Goal: Task Accomplishment & Management: Complete application form

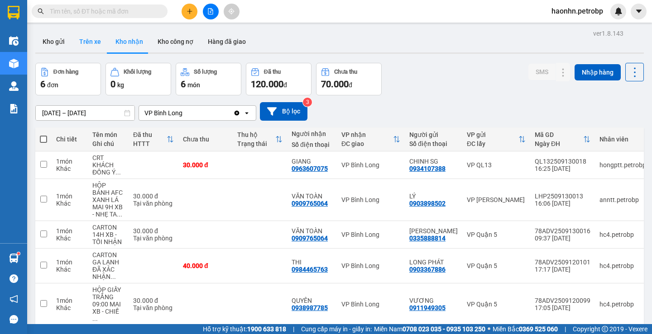
click at [82, 31] on button "Trên xe" at bounding box center [90, 42] width 36 height 22
type input "[DATE] – [DATE]"
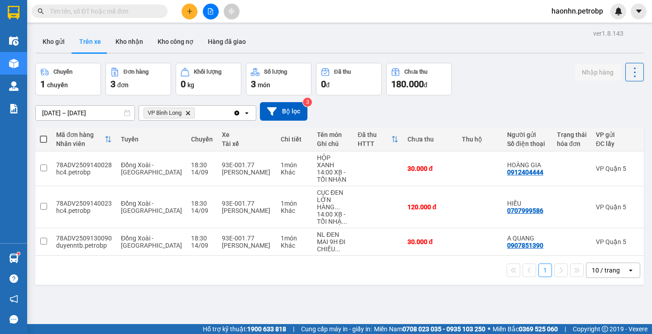
scroll to position [0, 145]
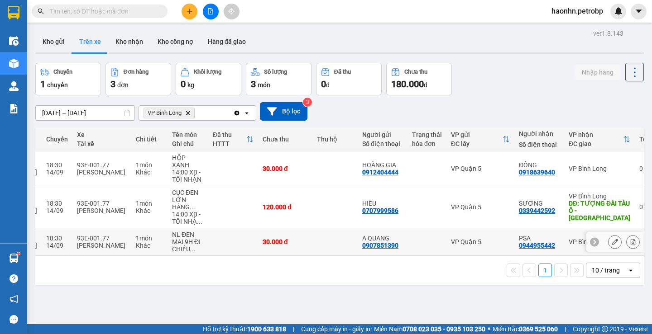
click at [465, 230] on td "VP Quận 5" at bounding box center [480, 243] width 68 height 28
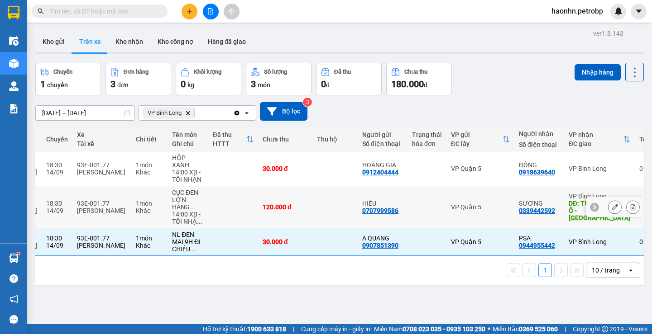
checkbox input "true"
click at [458, 168] on div "VP Quận 5" at bounding box center [480, 168] width 59 height 7
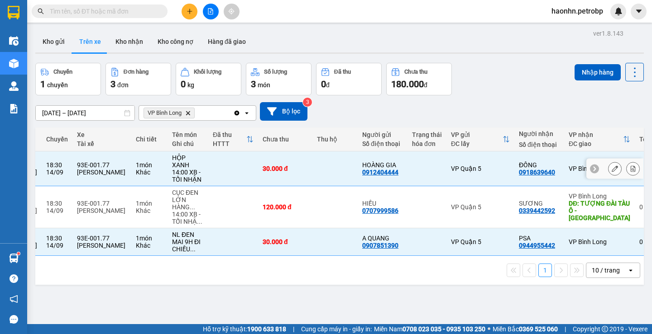
click at [464, 239] on div "VP Quận 5" at bounding box center [480, 242] width 59 height 7
checkbox input "true"
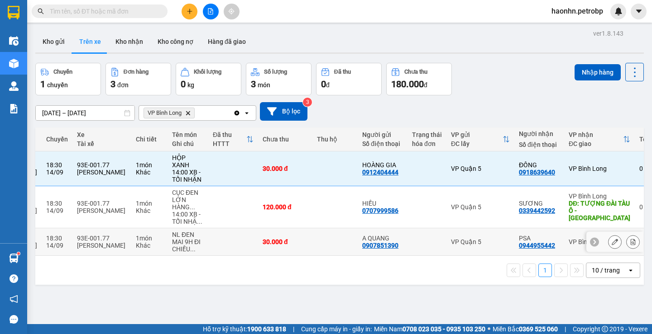
click at [455, 244] on td "VP Quận 5" at bounding box center [480, 243] width 68 height 28
checkbox input "true"
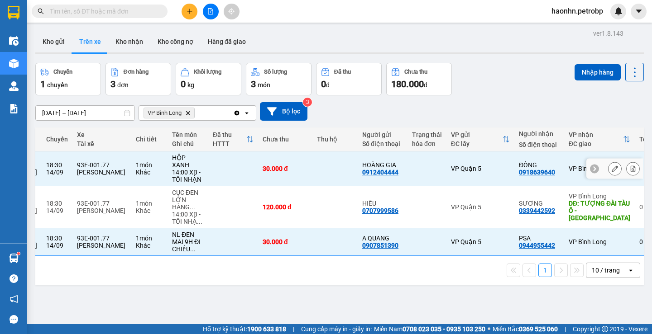
click at [519, 169] on div "0918639640" at bounding box center [537, 172] width 36 height 7
copy div "0918639640"
click at [119, 38] on button "Kho nhận" at bounding box center [129, 42] width 42 height 22
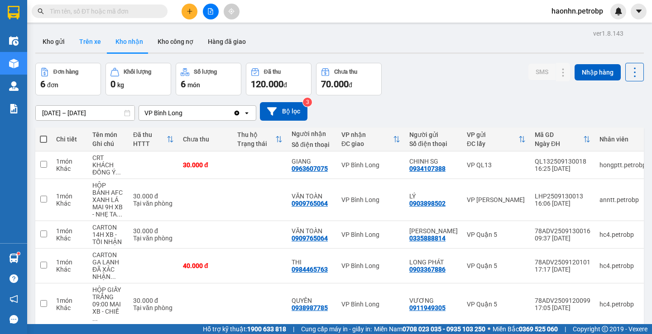
click at [100, 45] on button "Trên xe" at bounding box center [90, 42] width 36 height 22
type input "[DATE] – [DATE]"
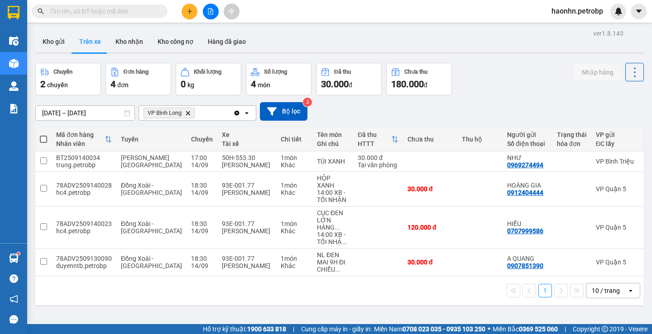
scroll to position [0, 145]
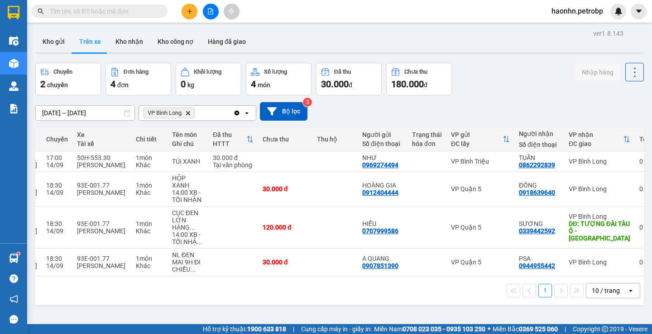
drag, startPoint x: 430, startPoint y: 274, endPoint x: 399, endPoint y: 277, distance: 31.4
click at [399, 277] on div "1 10 / trang open" at bounding box center [339, 291] width 608 height 29
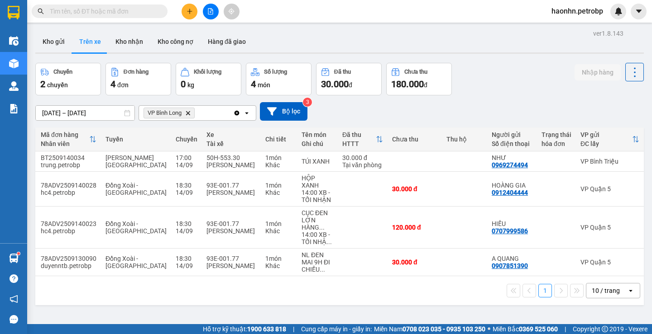
scroll to position [0, 13]
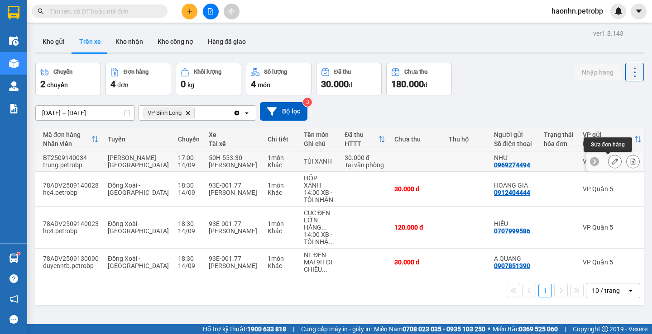
click at [608, 162] on button at bounding box center [614, 162] width 13 height 16
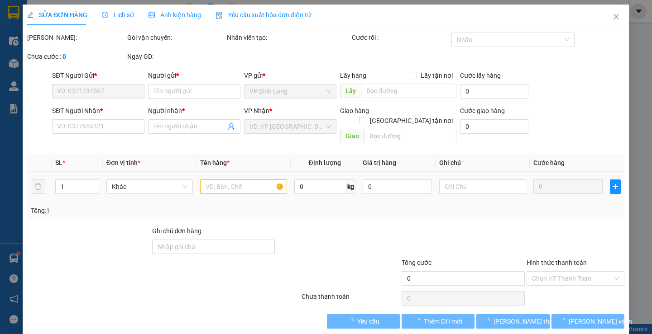
type input "0969274494"
type input "NHƯ"
type input "0862292839"
type input "TUẤN"
type input "30.000"
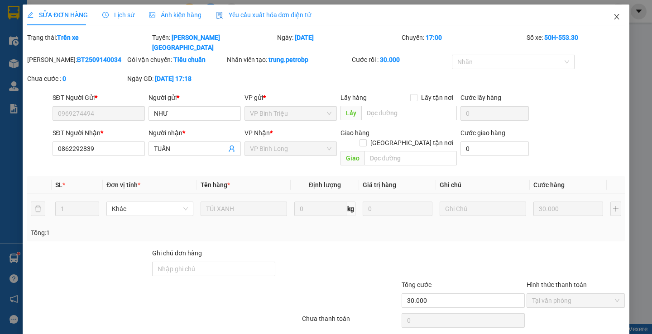
click at [611, 25] on span "Close" at bounding box center [616, 17] width 25 height 25
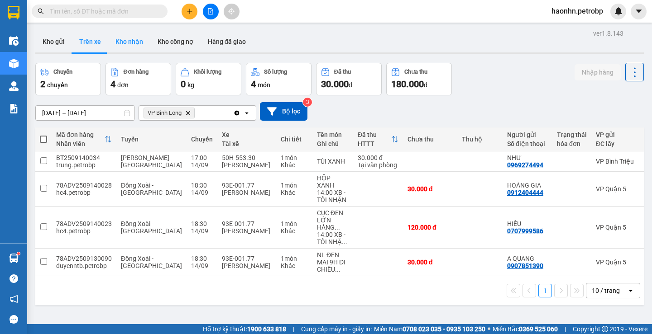
click at [140, 51] on button "Kho nhận" at bounding box center [129, 42] width 42 height 22
type input "[DATE] – [DATE]"
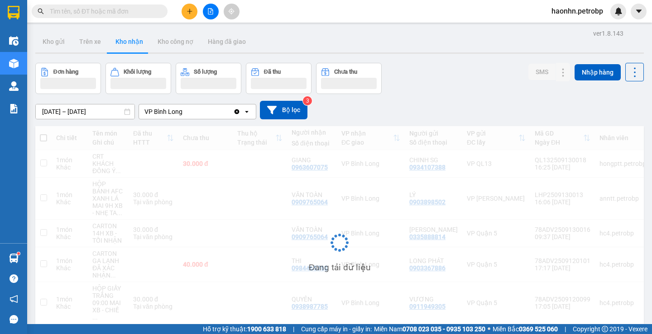
scroll to position [55, 0]
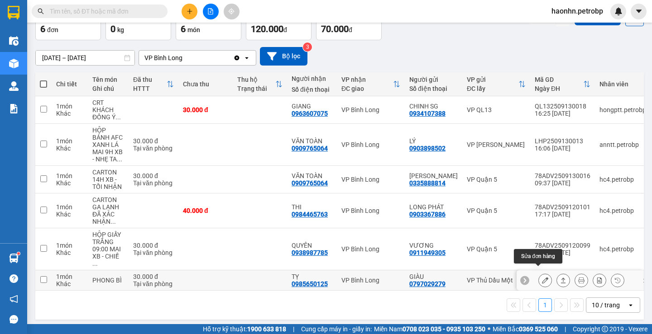
click at [542, 277] on icon at bounding box center [545, 280] width 6 height 6
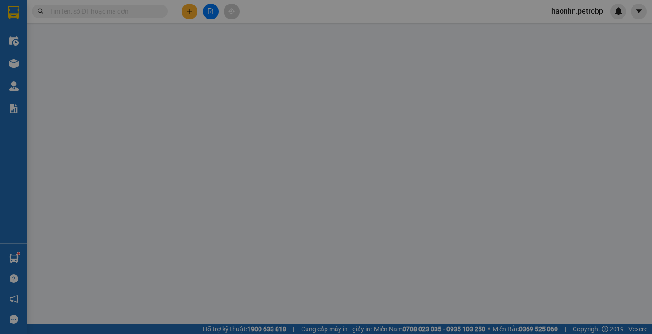
type input "0797029279"
type input "GIÀU"
type input "0985650125"
type input "TỴ"
type input "30.000"
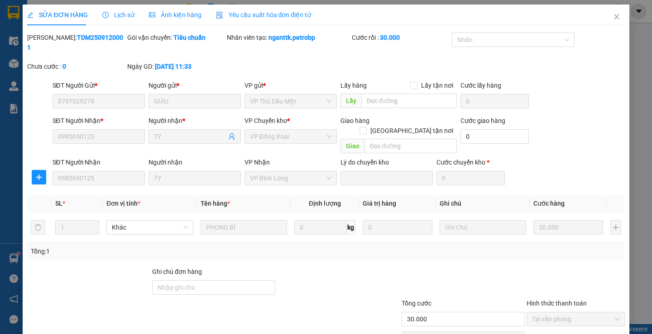
scroll to position [33, 0]
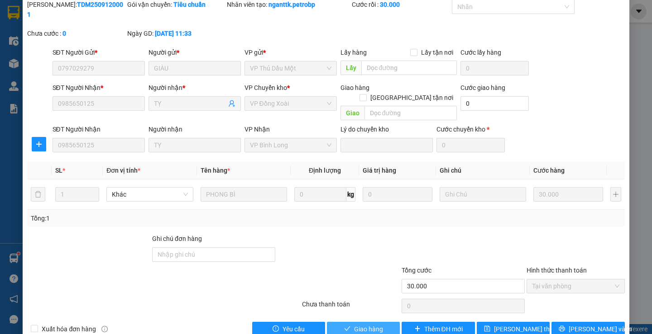
click at [378, 322] on button "Giao hàng" at bounding box center [363, 329] width 73 height 14
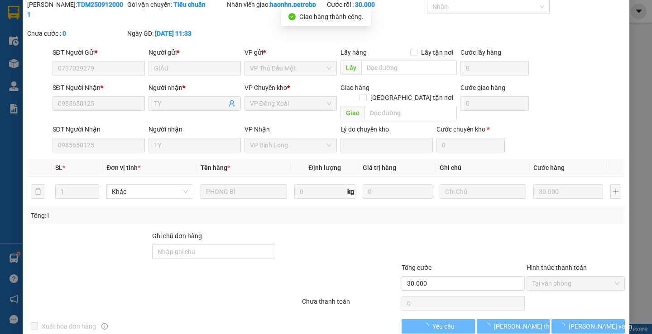
scroll to position [0, 0]
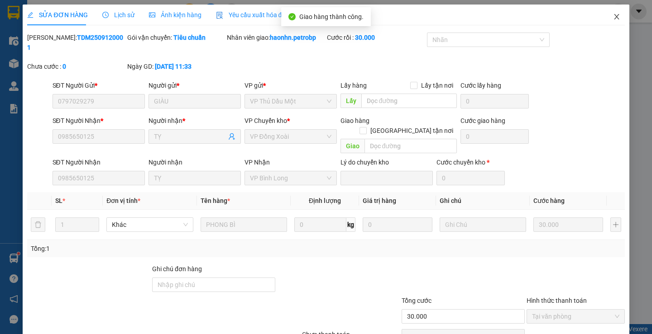
click at [615, 16] on span "Close" at bounding box center [616, 17] width 25 height 25
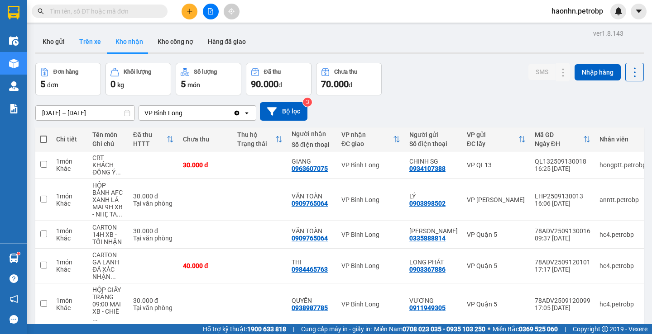
click at [91, 49] on button "Trên xe" at bounding box center [90, 42] width 36 height 22
type input "[DATE] – [DATE]"
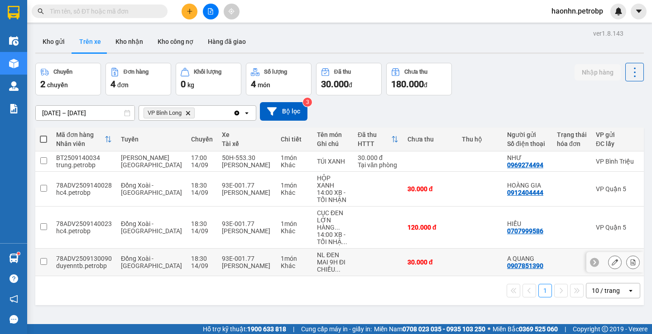
click at [502, 256] on td "A QUANG 0907851390" at bounding box center [527, 263] width 50 height 28
checkbox input "true"
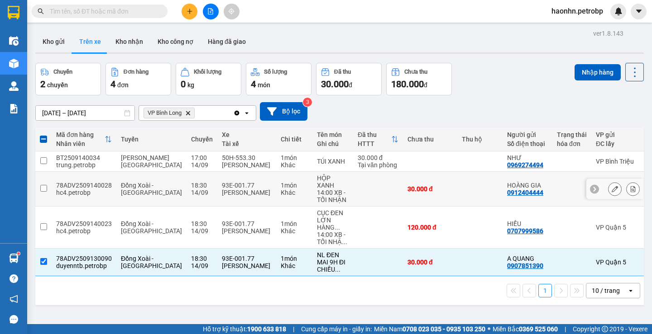
click at [457, 172] on td at bounding box center [479, 189] width 45 height 35
checkbox input "true"
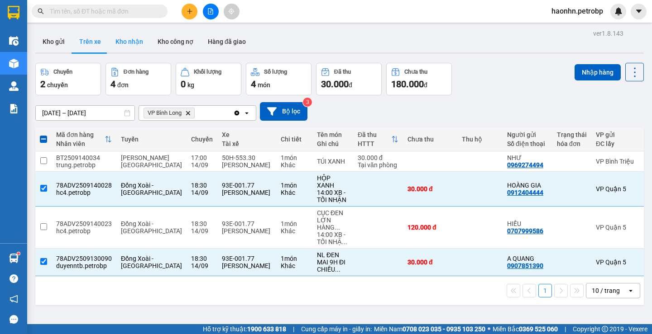
click at [117, 43] on button "Kho nhận" at bounding box center [129, 42] width 42 height 22
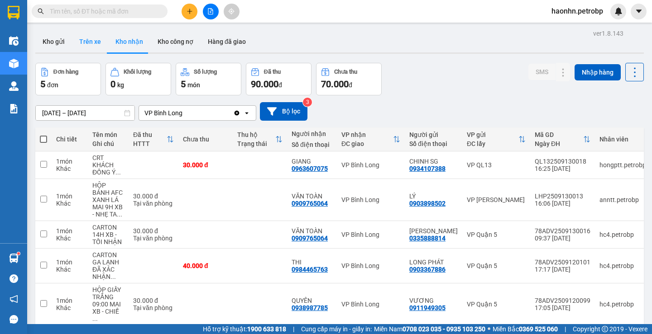
click at [100, 41] on button "Trên xe" at bounding box center [90, 42] width 36 height 22
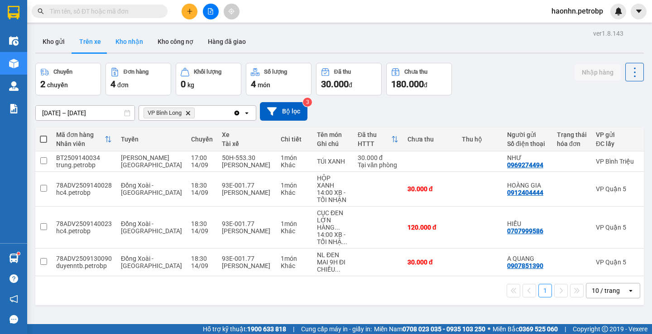
click at [126, 51] on button "Kho nhận" at bounding box center [129, 42] width 42 height 22
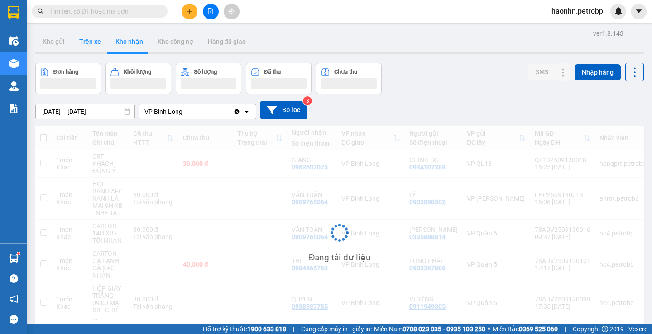
click at [103, 46] on button "Trên xe" at bounding box center [90, 42] width 36 height 22
type input "[DATE] – [DATE]"
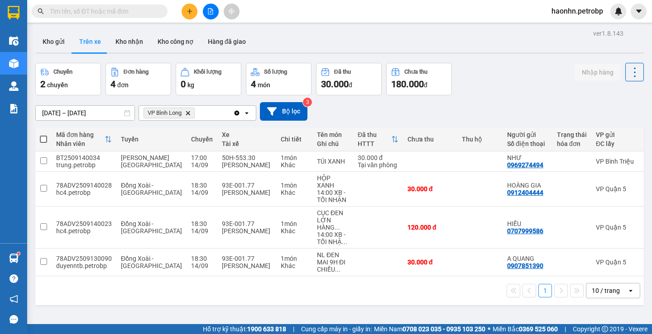
scroll to position [0, 145]
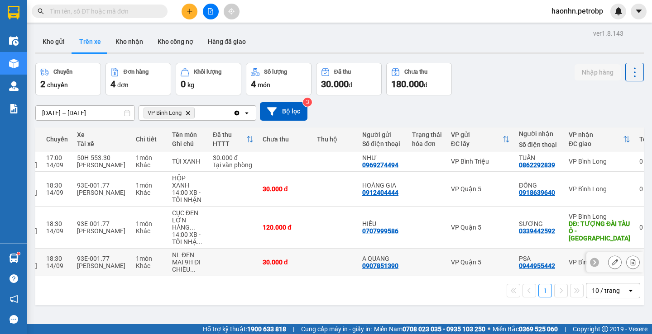
click at [475, 259] on div "VP Quận 5" at bounding box center [480, 262] width 59 height 7
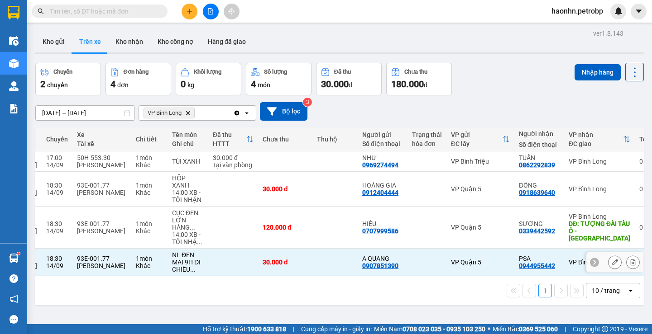
click at [514, 263] on td "PSA 0944955442" at bounding box center [539, 263] width 50 height 28
checkbox input "false"
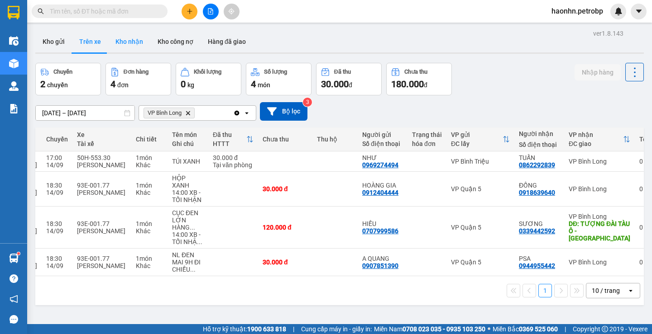
click at [117, 41] on button "Kho nhận" at bounding box center [129, 42] width 42 height 22
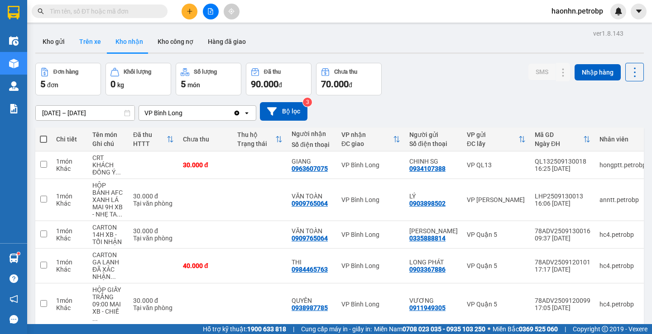
click at [90, 37] on button "Trên xe" at bounding box center [90, 42] width 36 height 22
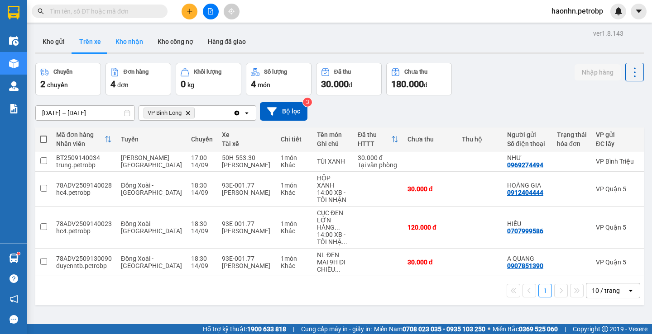
click at [117, 43] on button "Kho nhận" at bounding box center [129, 42] width 42 height 22
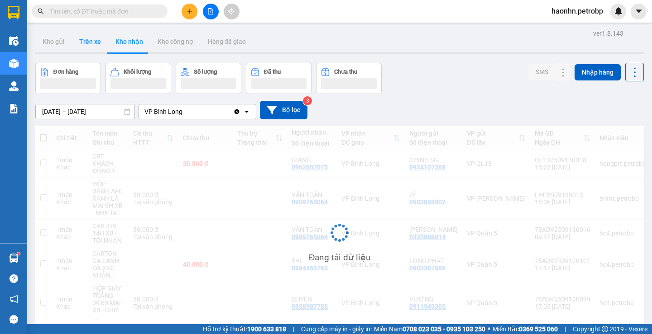
click at [98, 45] on button "Trên xe" at bounding box center [90, 42] width 36 height 22
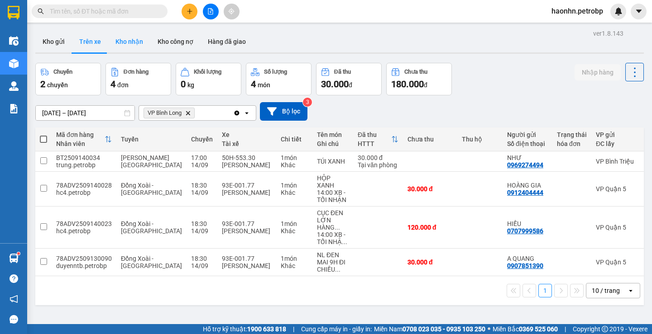
click at [138, 48] on button "Kho nhận" at bounding box center [129, 42] width 42 height 22
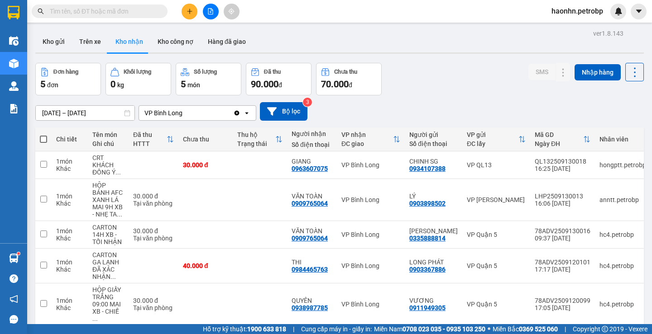
click at [108, 55] on div "ver 1.8.143 Kho gửi Trên xe Kho nhận Kho công nợ Hàng đã giao Đơn hàng 5 đơn Kh…" at bounding box center [340, 194] width 616 height 334
click at [93, 50] on button "Trên xe" at bounding box center [90, 42] width 36 height 22
type input "[DATE] – [DATE]"
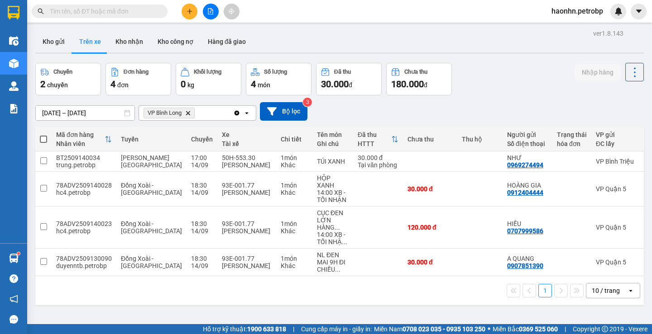
click at [549, 277] on div "1 10 / trang open" at bounding box center [339, 291] width 608 height 29
click at [552, 269] on td at bounding box center [571, 263] width 39 height 28
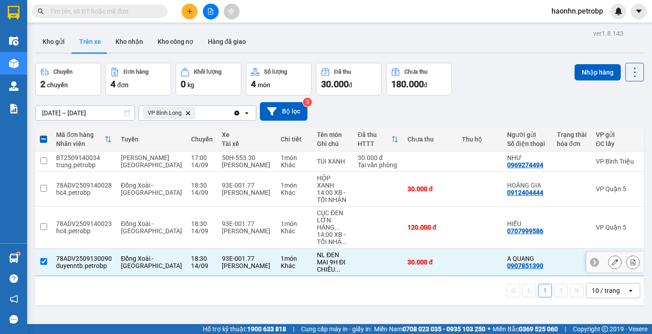
click at [552, 268] on td at bounding box center [571, 263] width 39 height 28
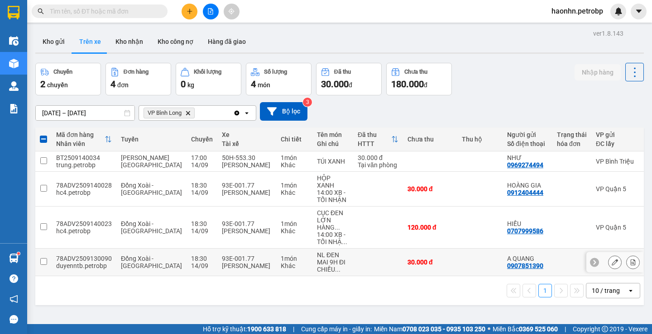
click at [552, 269] on td at bounding box center [571, 263] width 39 height 28
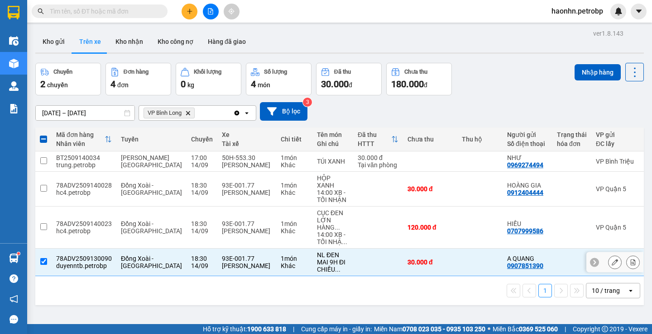
click at [552, 269] on td at bounding box center [571, 263] width 39 height 28
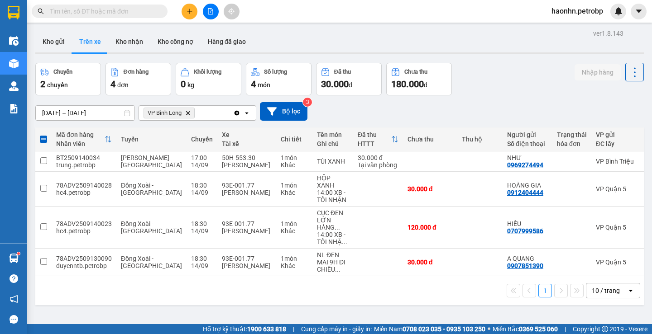
scroll to position [0, 145]
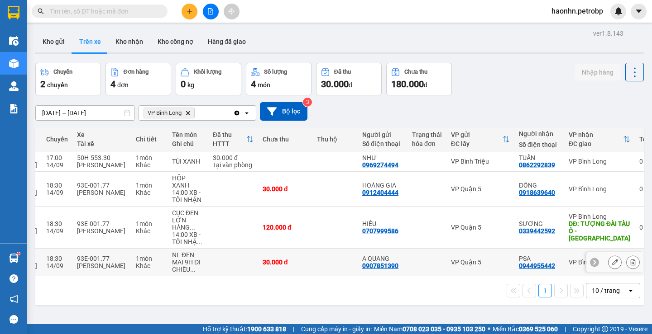
click at [466, 259] on div "VP Quận 5" at bounding box center [480, 262] width 59 height 7
checkbox input "true"
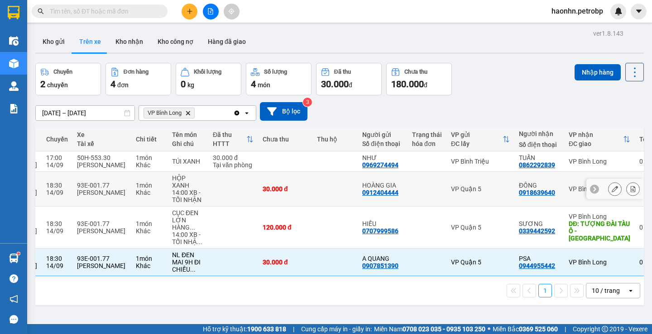
click at [464, 194] on td "VP Quận 5" at bounding box center [480, 189] width 68 height 35
checkbox input "true"
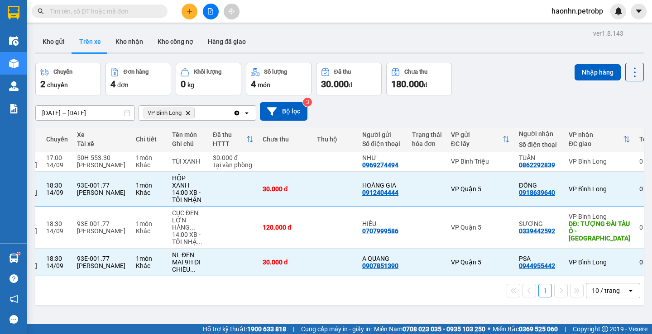
click at [102, 114] on input "[DATE] – [DATE]" at bounding box center [85, 113] width 99 height 14
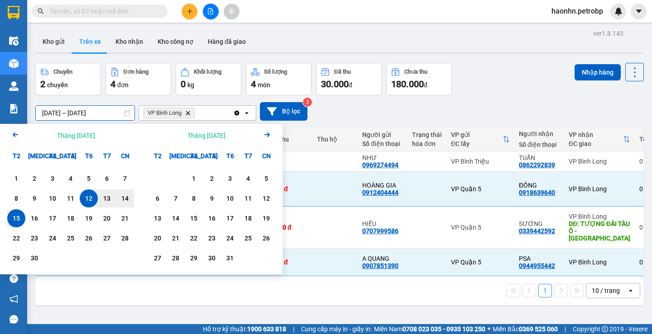
click at [85, 197] on div "12" at bounding box center [88, 198] width 13 height 11
click at [36, 216] on div "16" at bounding box center [34, 218] width 13 height 11
type input "[DATE] – [DATE]"
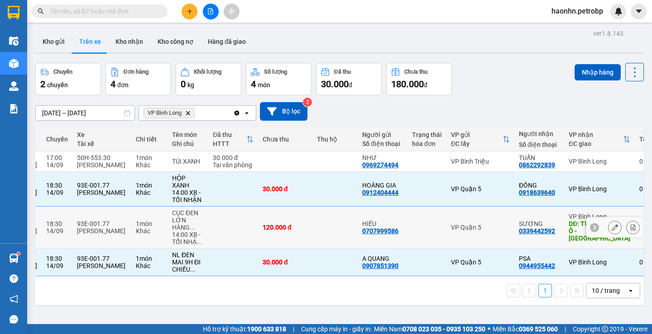
checkbox input "false"
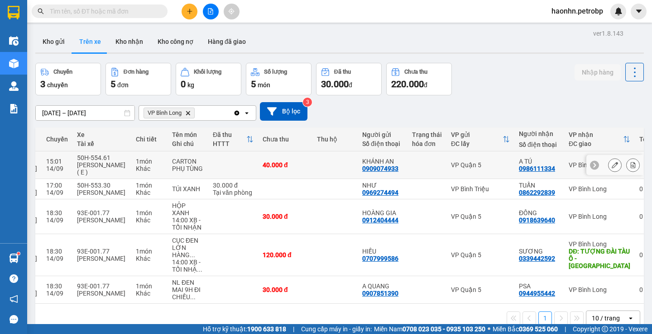
click at [519, 168] on div "0986111334" at bounding box center [537, 168] width 36 height 7
copy div "0986111334"
click at [467, 222] on td "VP Quận 5" at bounding box center [480, 217] width 68 height 35
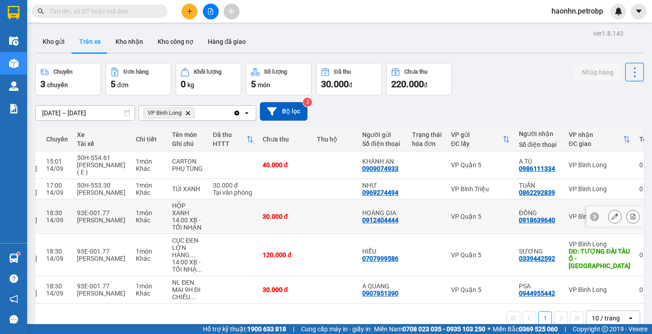
checkbox input "true"
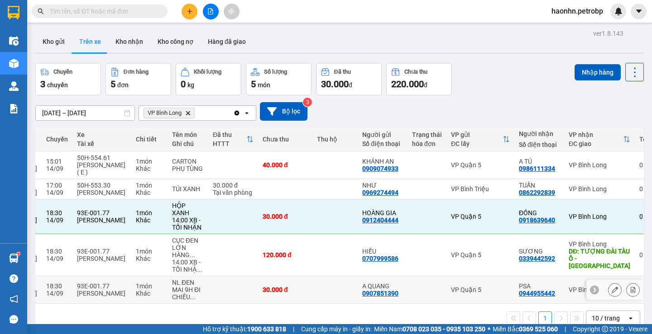
click at [465, 286] on div "VP Quận 5" at bounding box center [480, 289] width 59 height 7
checkbox input "true"
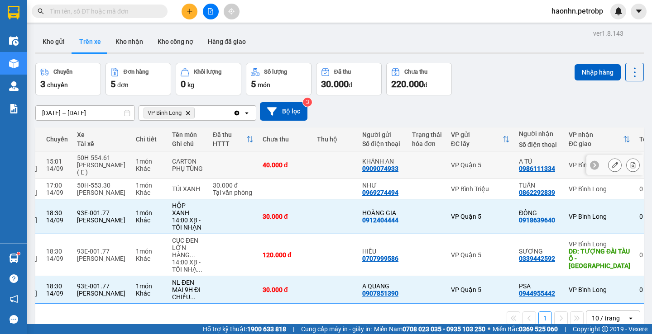
click at [463, 172] on td "VP Quận 5" at bounding box center [480, 166] width 68 height 28
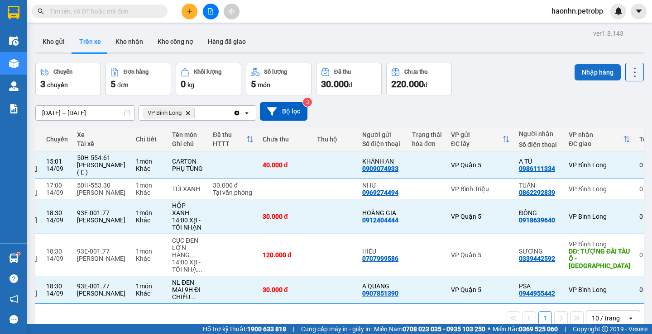
click at [574, 79] on button "Nhập hàng" at bounding box center [597, 72] width 46 height 16
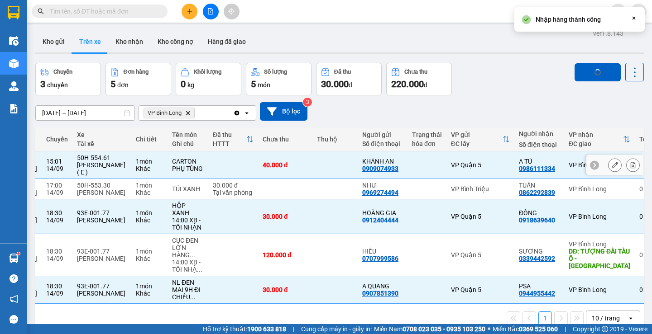
checkbox input "false"
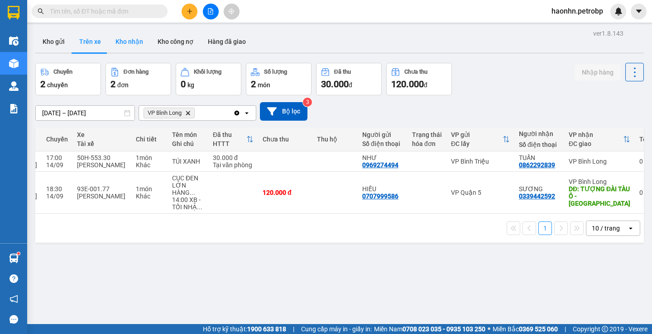
click at [129, 38] on button "Kho nhận" at bounding box center [129, 42] width 42 height 22
type input "[DATE] – [DATE]"
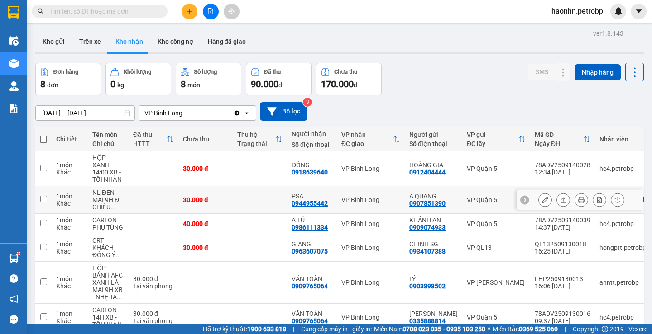
click at [542, 197] on icon at bounding box center [545, 200] width 6 height 6
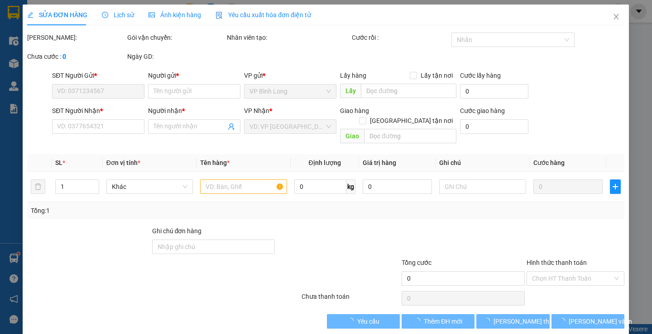
type input "0907851390"
type input "A QUANG"
type input "0944955442"
type input "PSA"
type input "30.000"
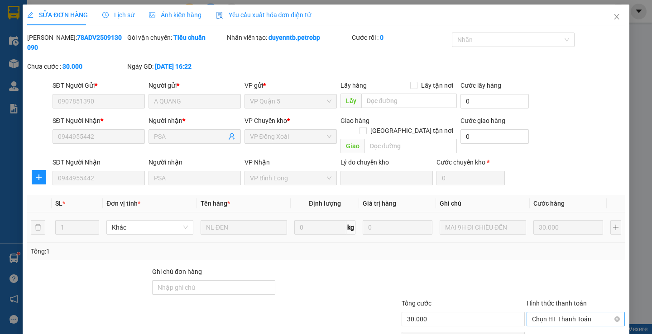
click at [552, 313] on span "Chọn HT Thanh Toán" at bounding box center [575, 320] width 87 height 14
click at [551, 314] on div "Tại văn phòng" at bounding box center [570, 318] width 86 height 10
type input "0"
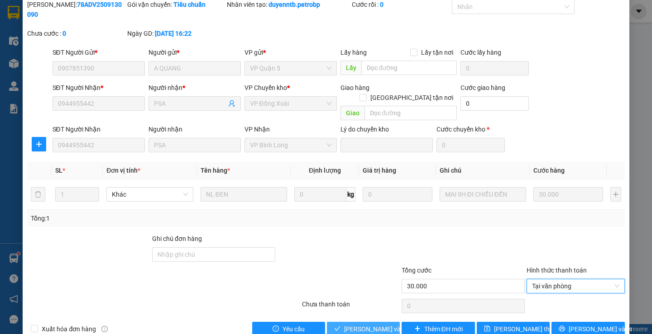
click at [375, 324] on span "[PERSON_NAME] và Giao hàng" at bounding box center [387, 329] width 87 height 10
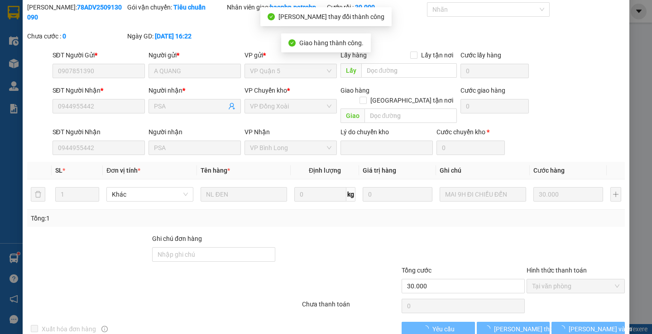
scroll to position [0, 0]
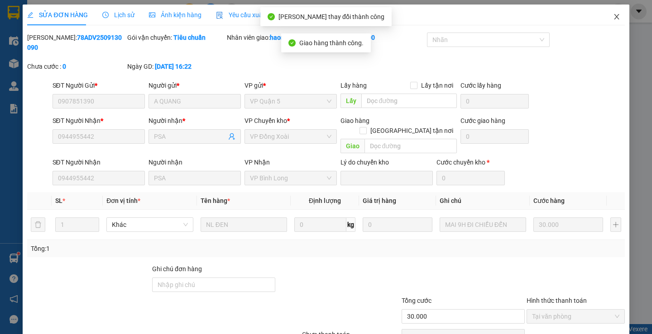
click at [613, 20] on icon "close" at bounding box center [616, 16] width 7 height 7
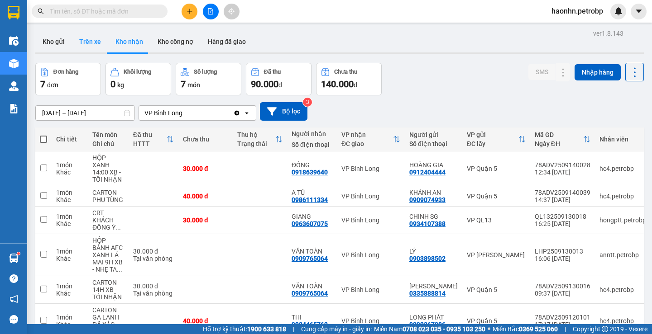
click at [88, 40] on button "Trên xe" at bounding box center [90, 42] width 36 height 22
type input "[DATE] – [DATE]"
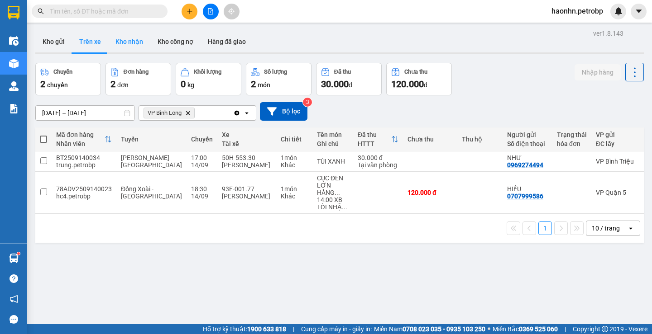
click at [132, 32] on button "Kho nhận" at bounding box center [129, 42] width 42 height 22
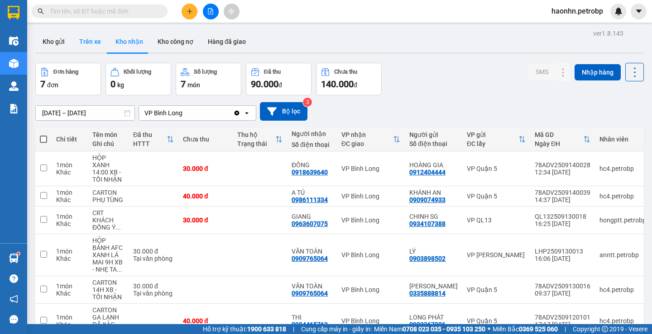
click at [84, 50] on button "Trên xe" at bounding box center [90, 42] width 36 height 22
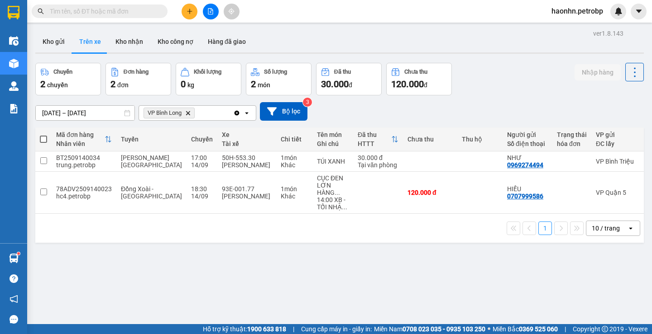
click at [129, 53] on div at bounding box center [339, 52] width 608 height 1
click at [129, 47] on button "Kho nhận" at bounding box center [129, 42] width 42 height 22
type input "[DATE] – [DATE]"
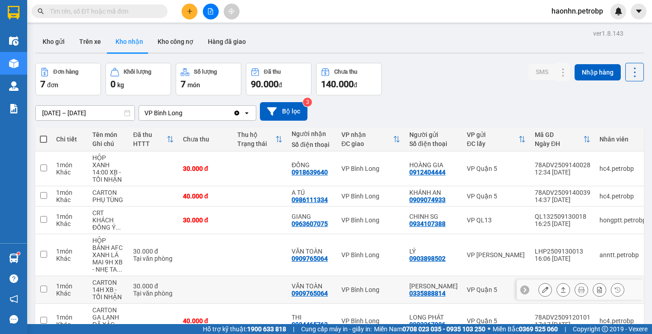
scroll to position [83, 0]
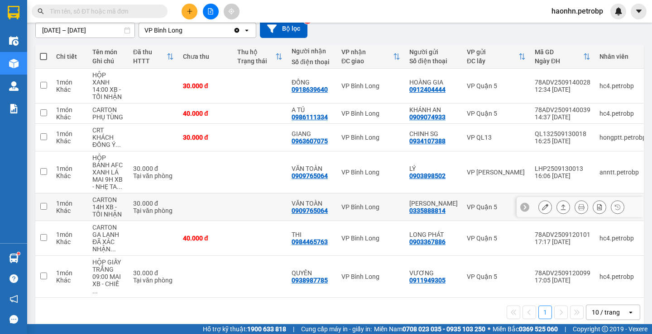
click at [239, 199] on td at bounding box center [260, 208] width 54 height 28
checkbox input "true"
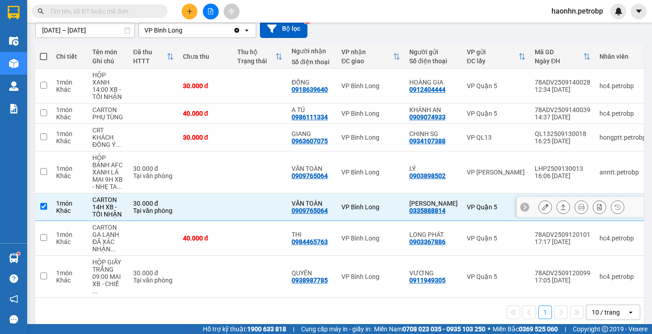
click at [236, 167] on td at bounding box center [260, 173] width 54 height 42
checkbox input "true"
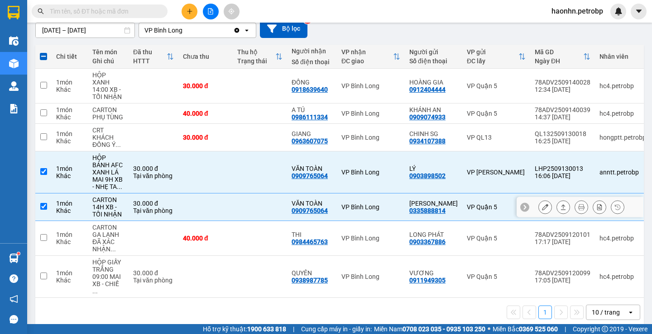
drag, startPoint x: 230, startPoint y: 191, endPoint x: 228, endPoint y: 167, distance: 23.6
click at [231, 194] on td at bounding box center [205, 208] width 54 height 28
checkbox input "false"
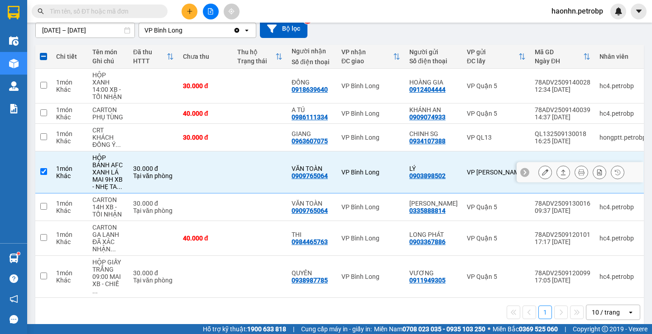
click at [228, 166] on td at bounding box center [205, 173] width 54 height 42
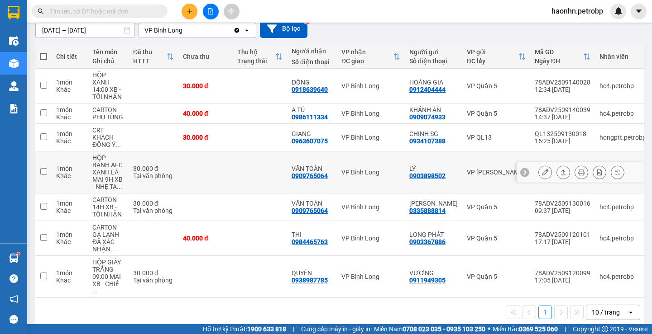
drag, startPoint x: 249, startPoint y: 160, endPoint x: 245, endPoint y: 202, distance: 42.3
click at [249, 161] on td at bounding box center [260, 173] width 54 height 42
checkbox input "true"
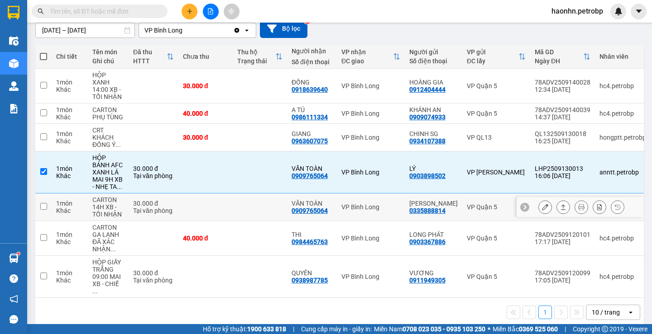
click at [245, 202] on td at bounding box center [260, 208] width 54 height 28
checkbox input "true"
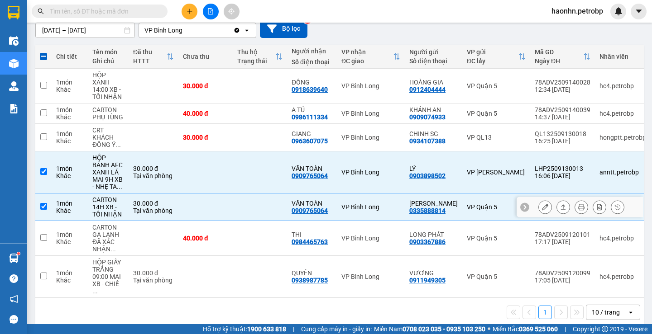
click at [238, 181] on td at bounding box center [260, 173] width 54 height 42
checkbox input "false"
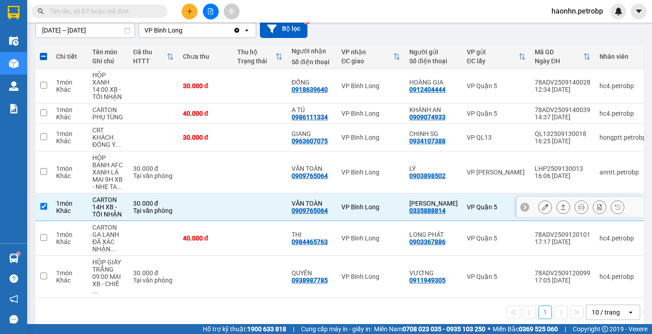
click at [239, 200] on td at bounding box center [260, 208] width 54 height 28
checkbox input "false"
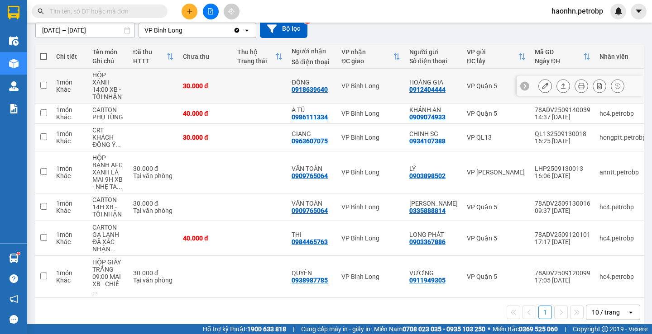
click at [544, 83] on div at bounding box center [545, 86] width 14 height 14
click at [543, 83] on button at bounding box center [545, 86] width 13 height 16
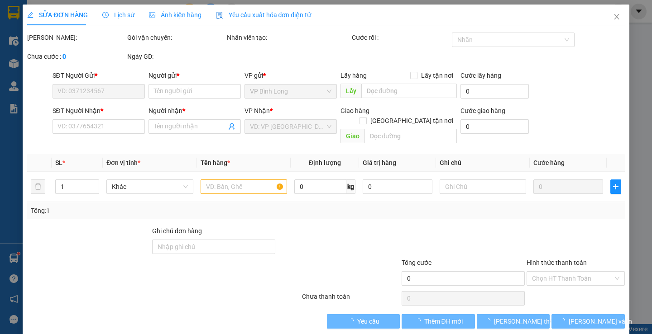
type input "0912404444"
type input "HOÀNG GIA"
type input "0918639640"
type input "ĐỒNG"
type input "30.000"
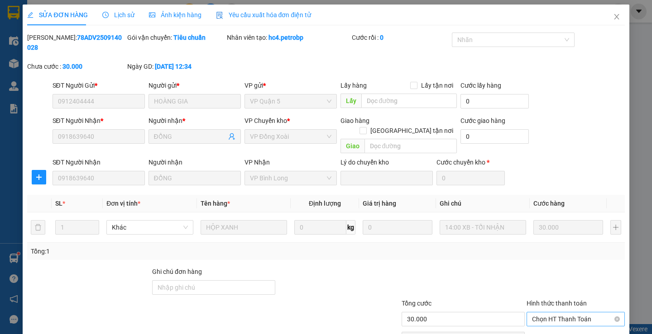
click at [559, 313] on span "Chọn HT Thanh Toán" at bounding box center [575, 320] width 87 height 14
click at [558, 317] on div "Tại văn phòng" at bounding box center [570, 318] width 86 height 10
type input "0"
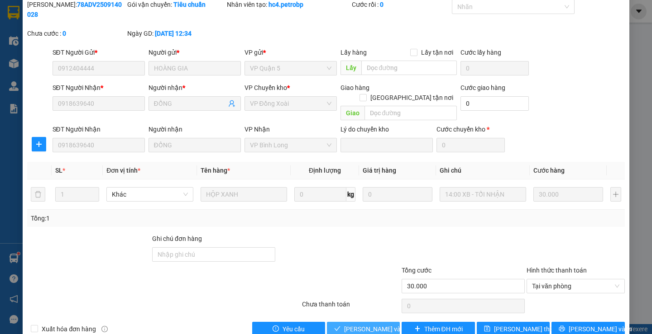
click at [363, 324] on span "[PERSON_NAME] và Giao hàng" at bounding box center [387, 329] width 87 height 10
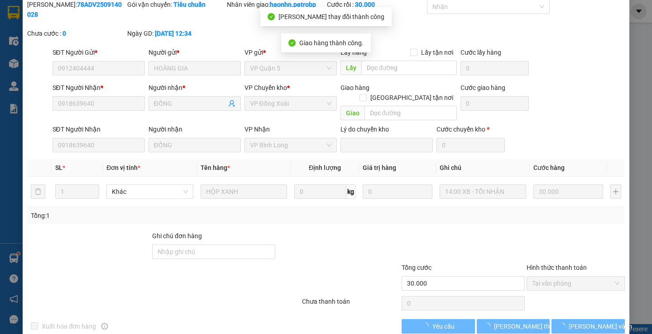
scroll to position [0, 0]
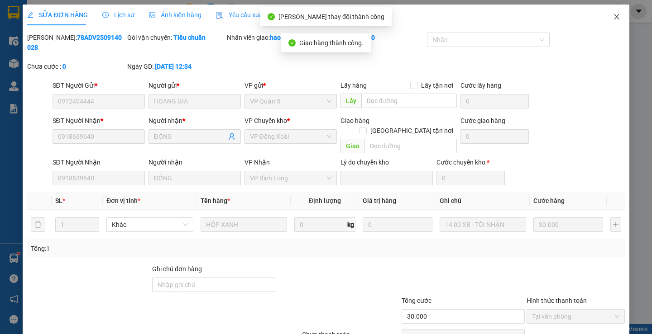
click at [608, 23] on span "Close" at bounding box center [616, 17] width 25 height 25
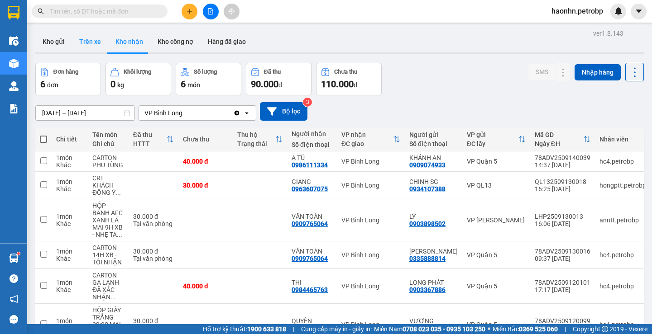
click at [94, 47] on button "Trên xe" at bounding box center [90, 42] width 36 height 22
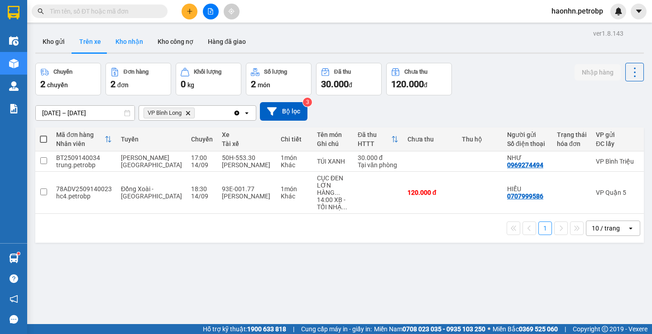
click at [148, 46] on button "Kho nhận" at bounding box center [129, 42] width 42 height 22
type input "[DATE] – [DATE]"
